Goal: Find contact information: Find contact information

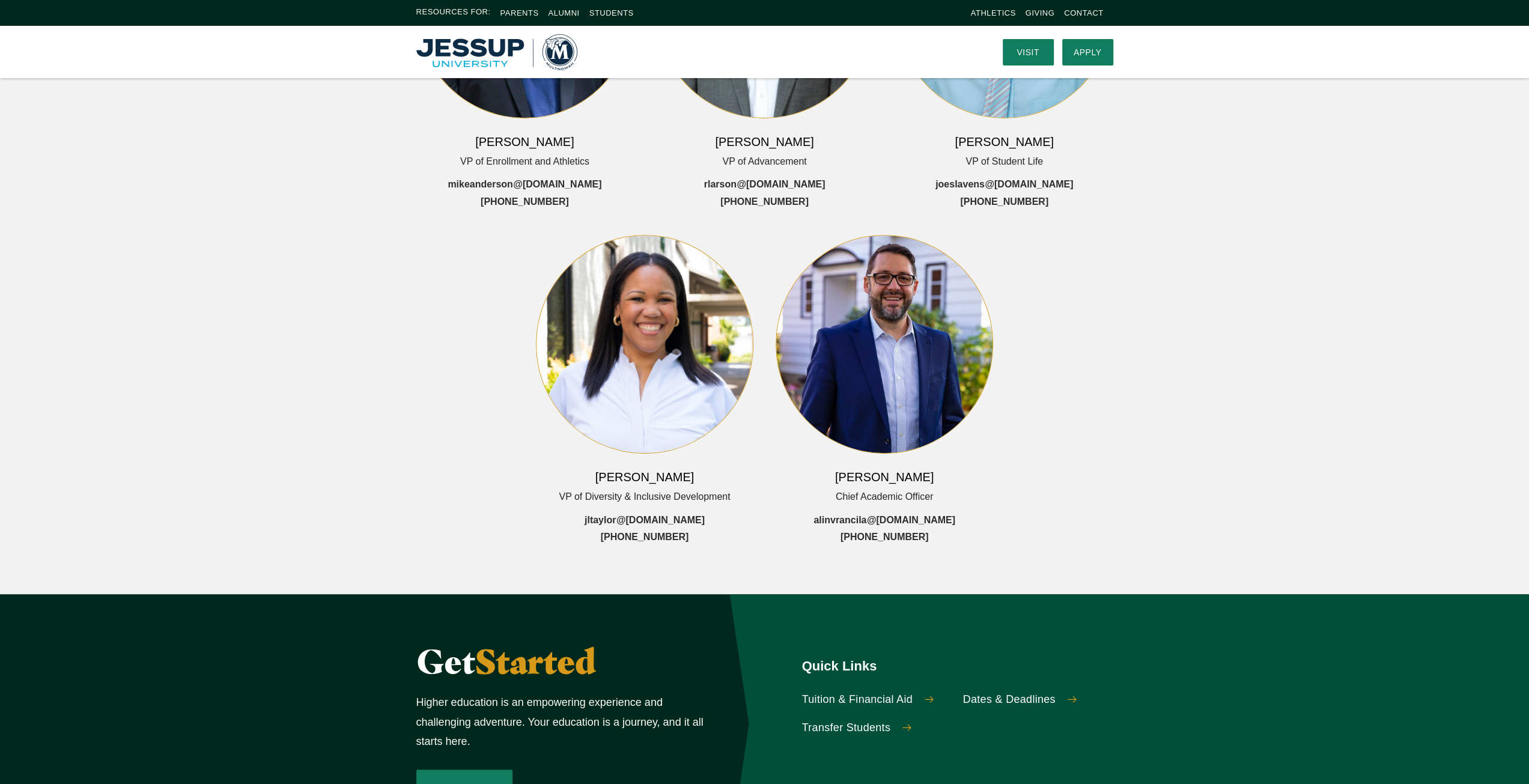
scroll to position [320, 0]
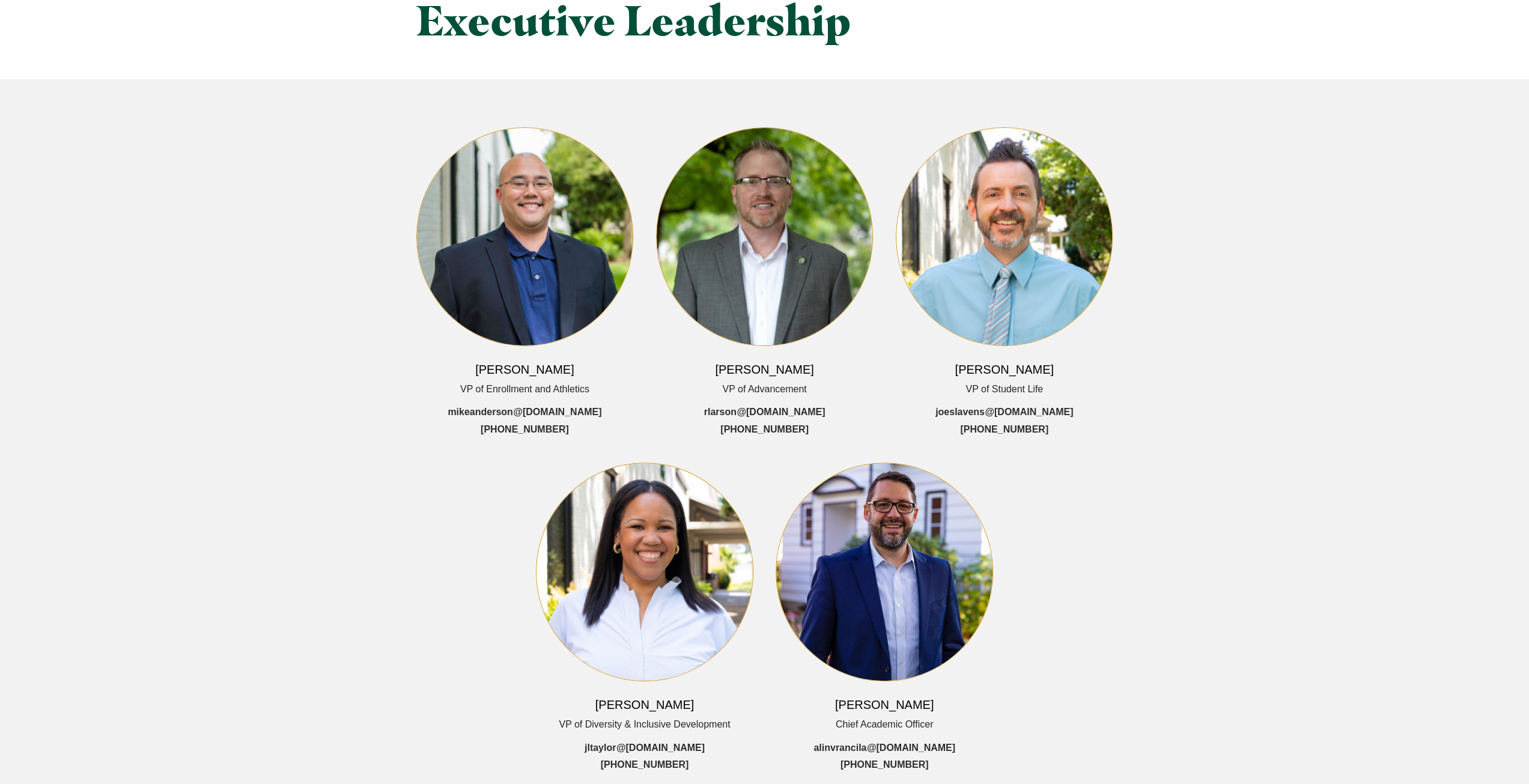
scroll to position [140, 0]
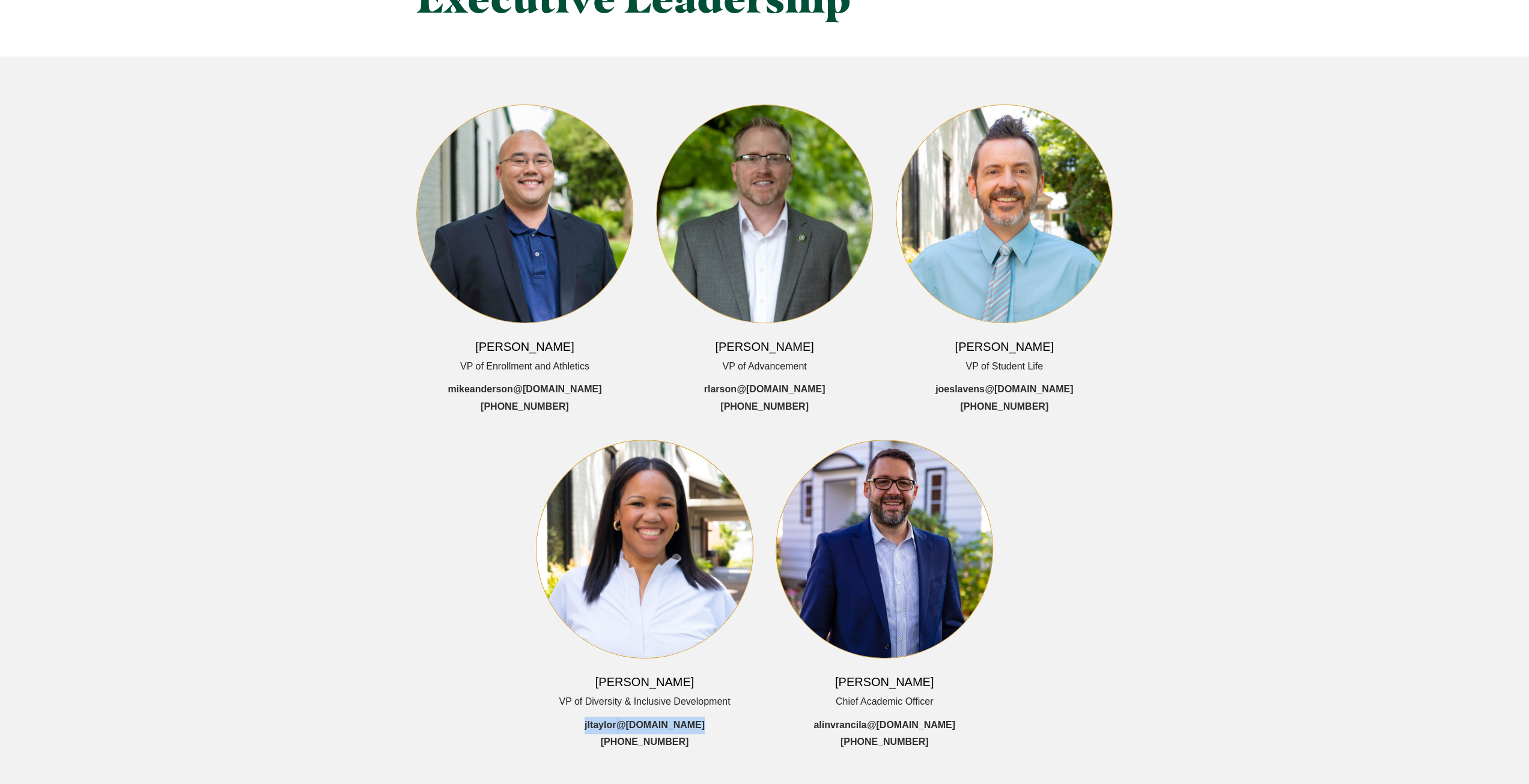
drag, startPoint x: 580, startPoint y: 721, endPoint x: 702, endPoint y: 723, distance: 122.0
click at [702, 723] on div "[PERSON_NAME] VP of Diversity & Inclusive Development jltaylor @[DOMAIN_NAME] […" at bounding box center [644, 595] width 218 height 311
copy link "jltaylor @[DOMAIN_NAME]"
